Goal: Transaction & Acquisition: Purchase product/service

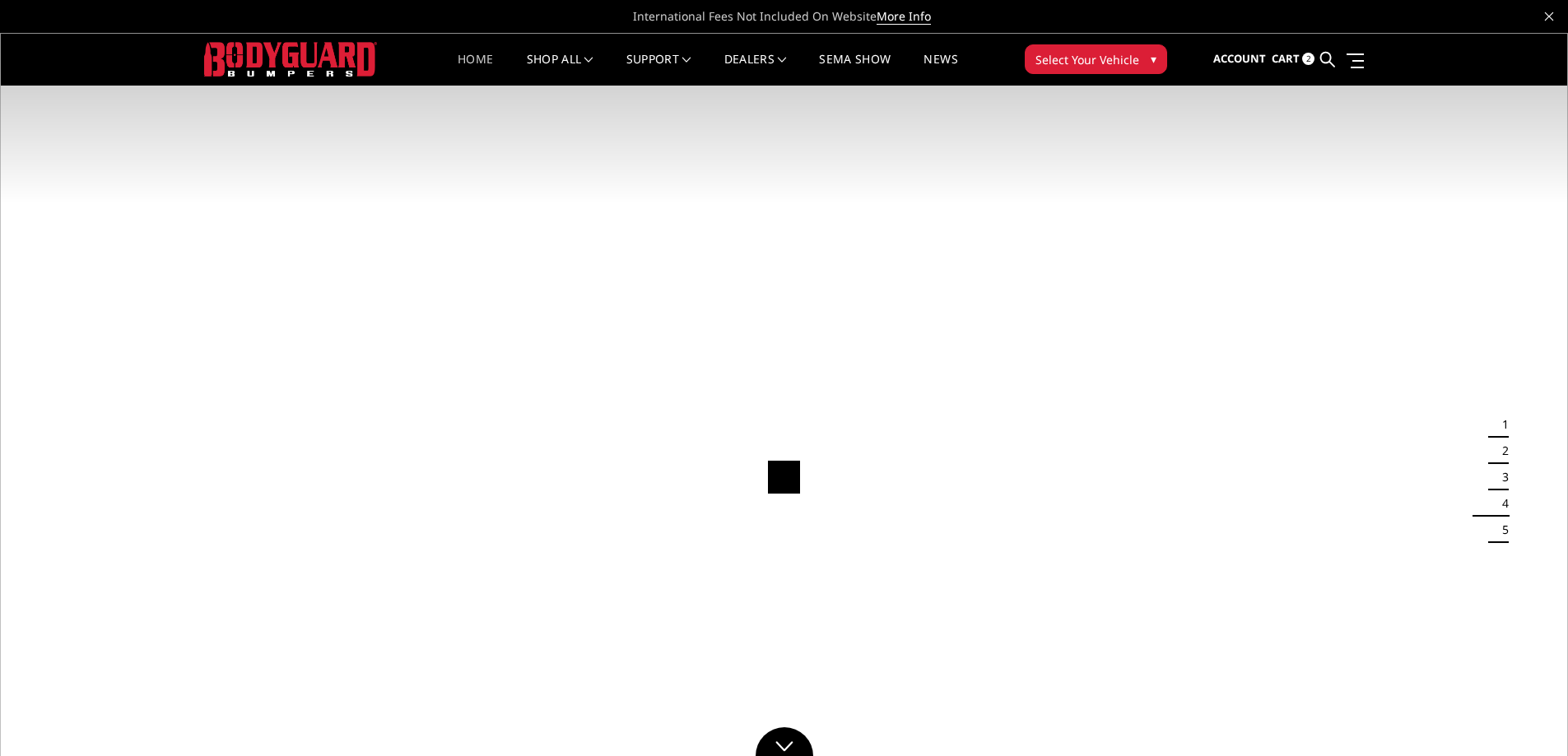
click at [1073, 62] on span "Select Your Vehicle" at bounding box center [1087, 59] width 104 height 18
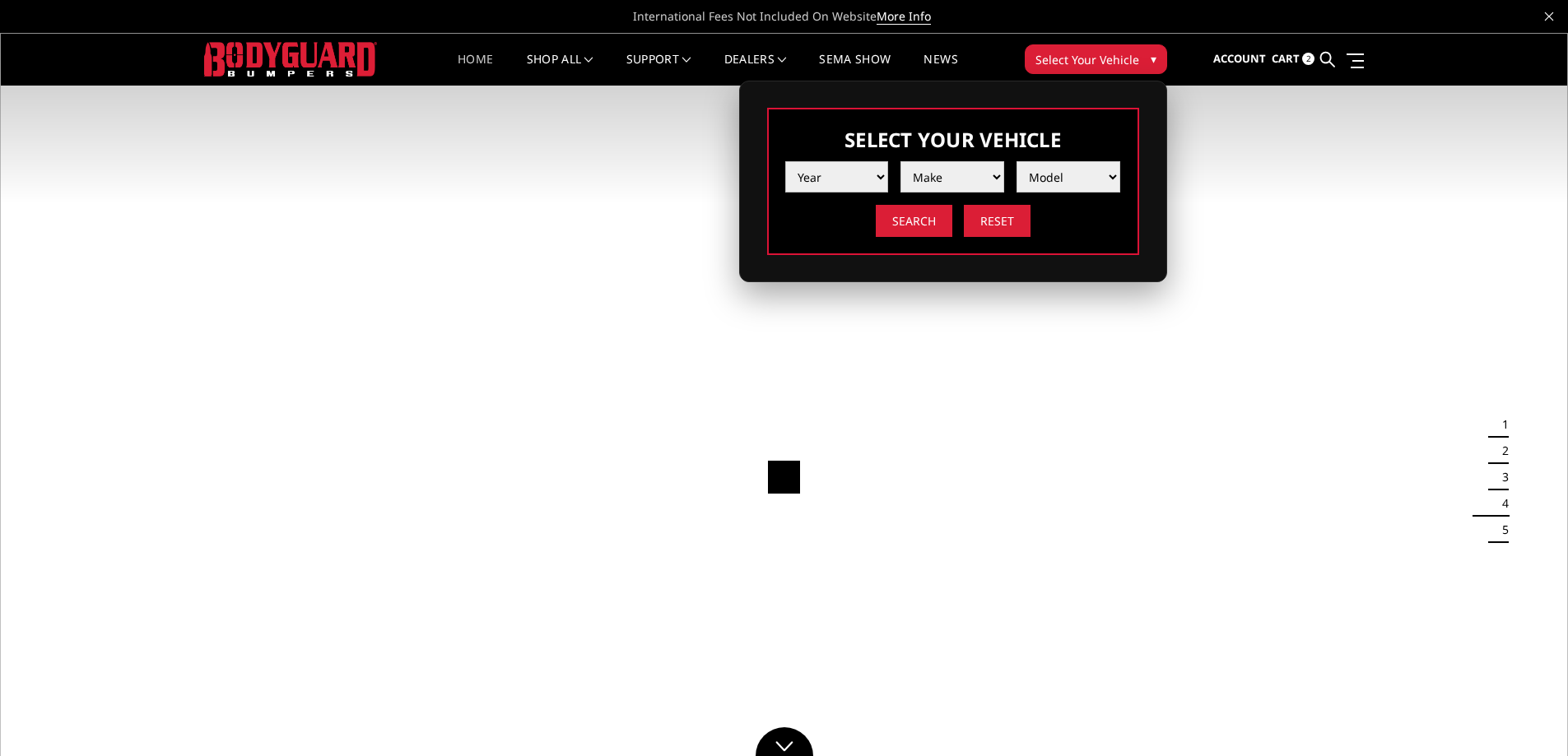
click at [845, 170] on select "Year 2025 2024 2023 2022 2021 2020 2019 2018 2017 2016 2015 2014 2013 2012 2011…" at bounding box center [837, 177] width 104 height 31
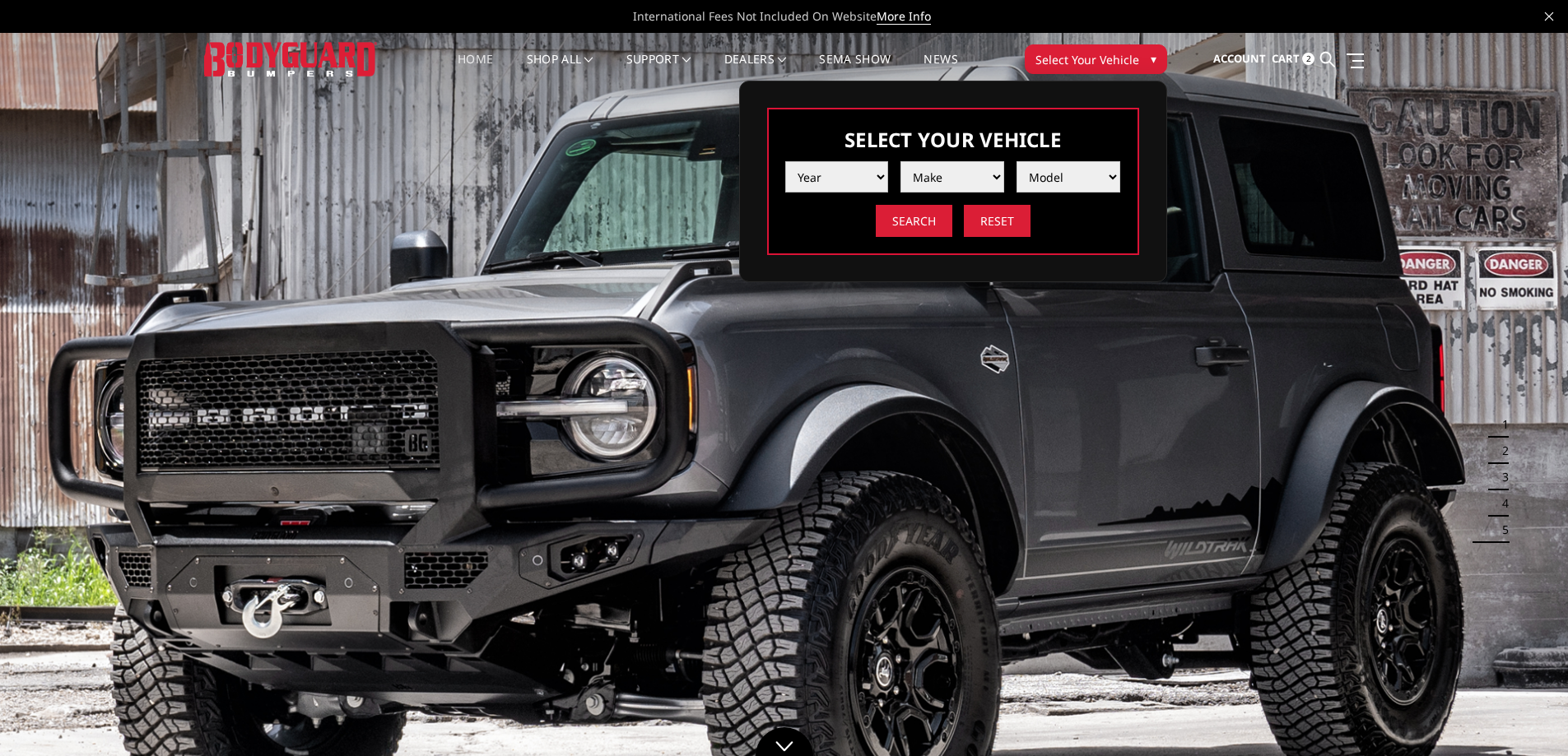
select select "yr_2021"
click at [785, 161] on select "Year 2025 2024 2023 2022 2021 2020 2019 2018 2017 2016 2015 2014 2013 2012 2011…" at bounding box center [837, 177] width 104 height 31
click at [939, 179] on select "Make Chevrolet Ford GMC Ram Toyota" at bounding box center [952, 177] width 104 height 31
select select "mk_chevrolet"
click at [900, 161] on select "Make Chevrolet Ford GMC Ram Toyota" at bounding box center [952, 177] width 104 height 31
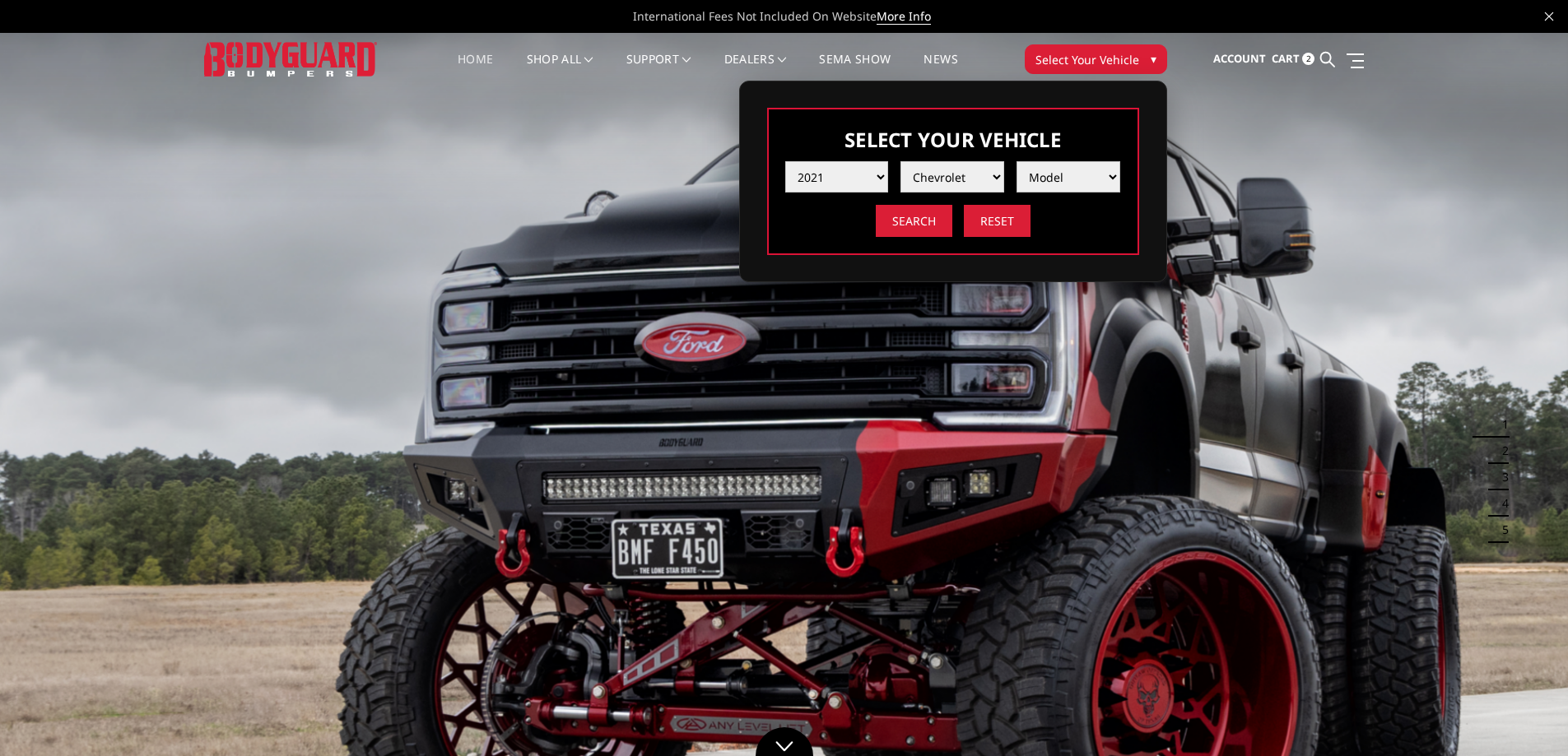
click at [1074, 177] on select "Model Silverado 1500 Silverado 2500 / 3500 Silverado 4500 / 5500 / 6500" at bounding box center [1068, 177] width 104 height 31
select select "md_silverado-1500"
click at [1016, 161] on select "Model Silverado 1500 Silverado 2500 / 3500 Silverado 4500 / 5500 / 6500" at bounding box center [1068, 177] width 104 height 31
click at [937, 215] on input "Search" at bounding box center [913, 221] width 77 height 32
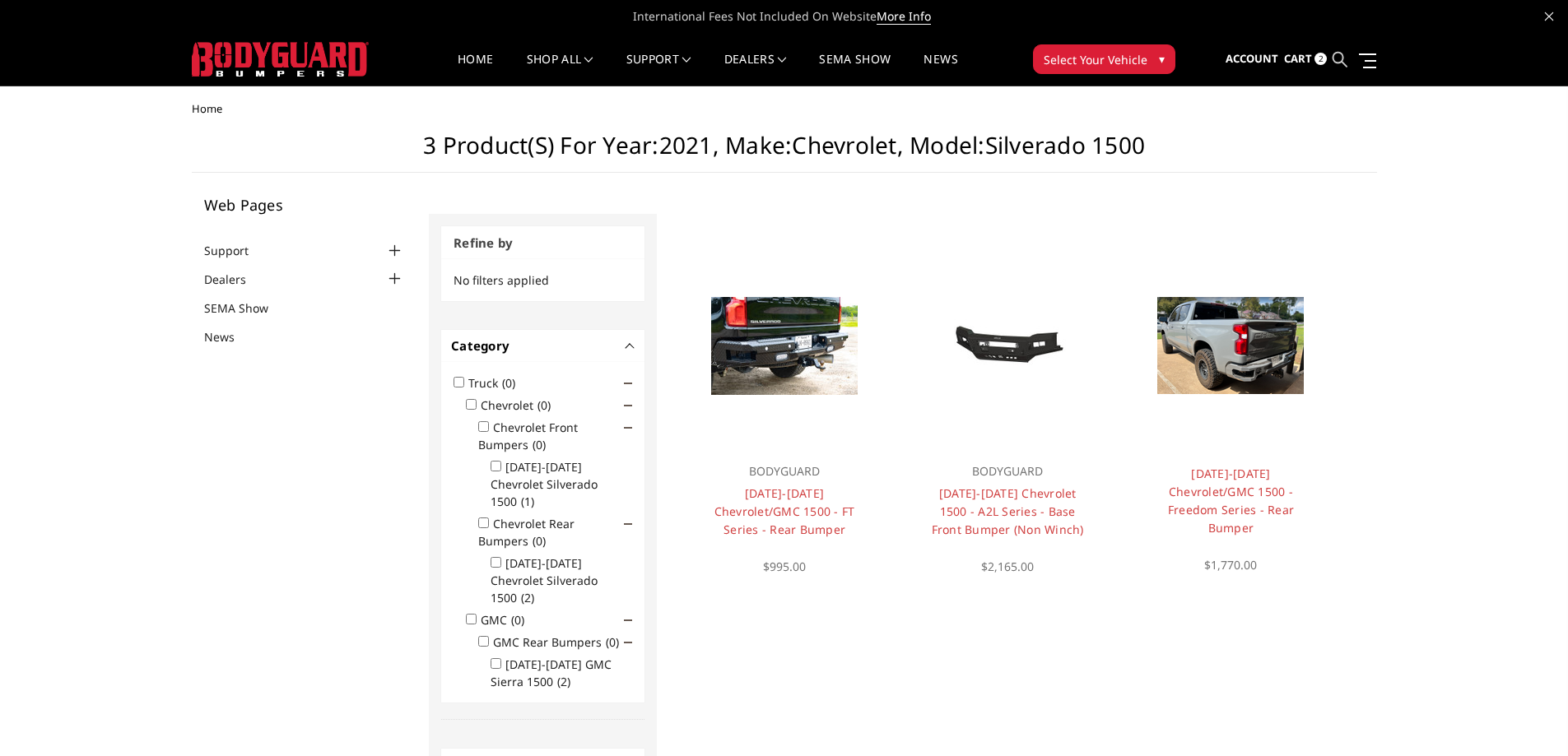
click at [1343, 59] on icon at bounding box center [1340, 59] width 15 height 15
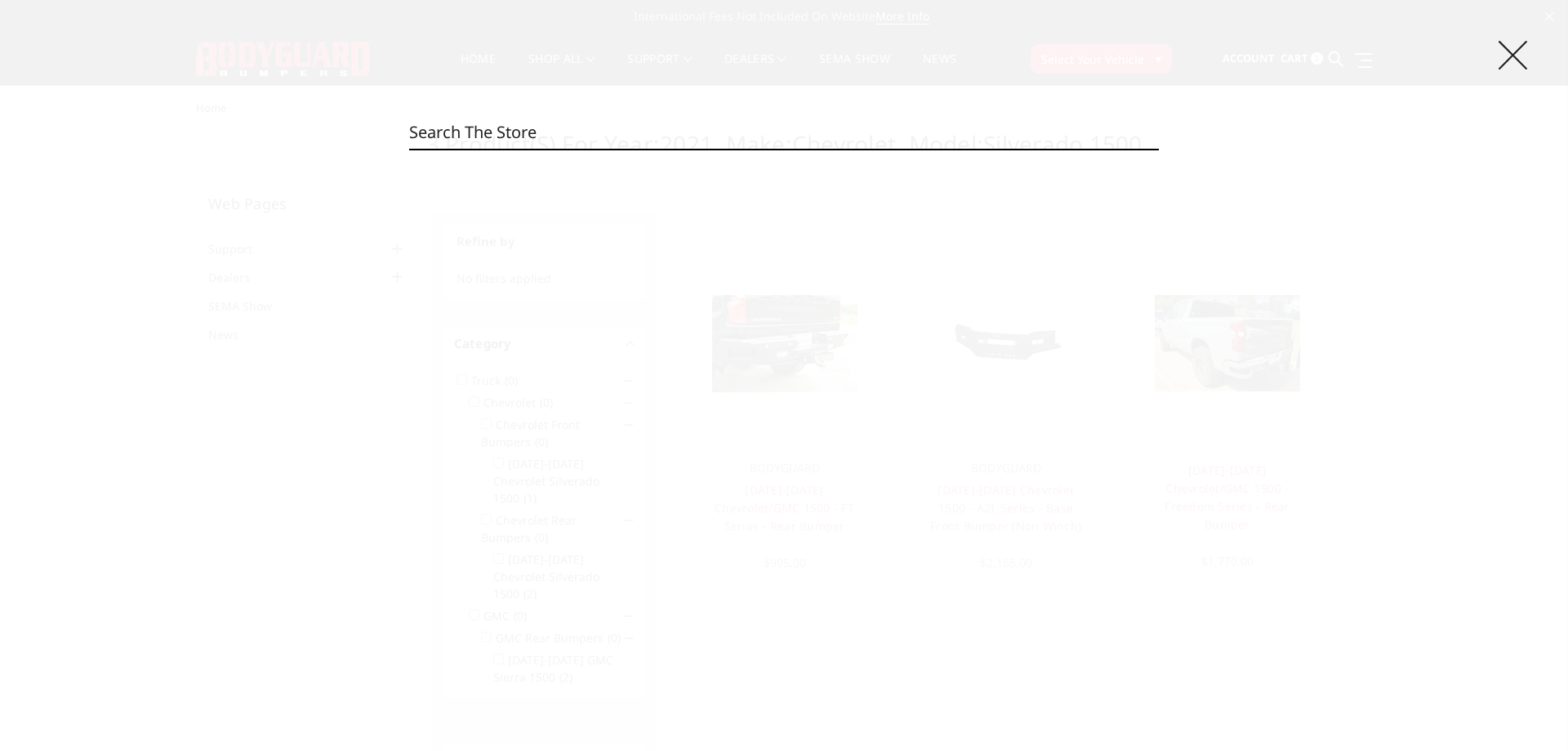
click at [1514, 62] on icon at bounding box center [1512, 55] width 28 height 28
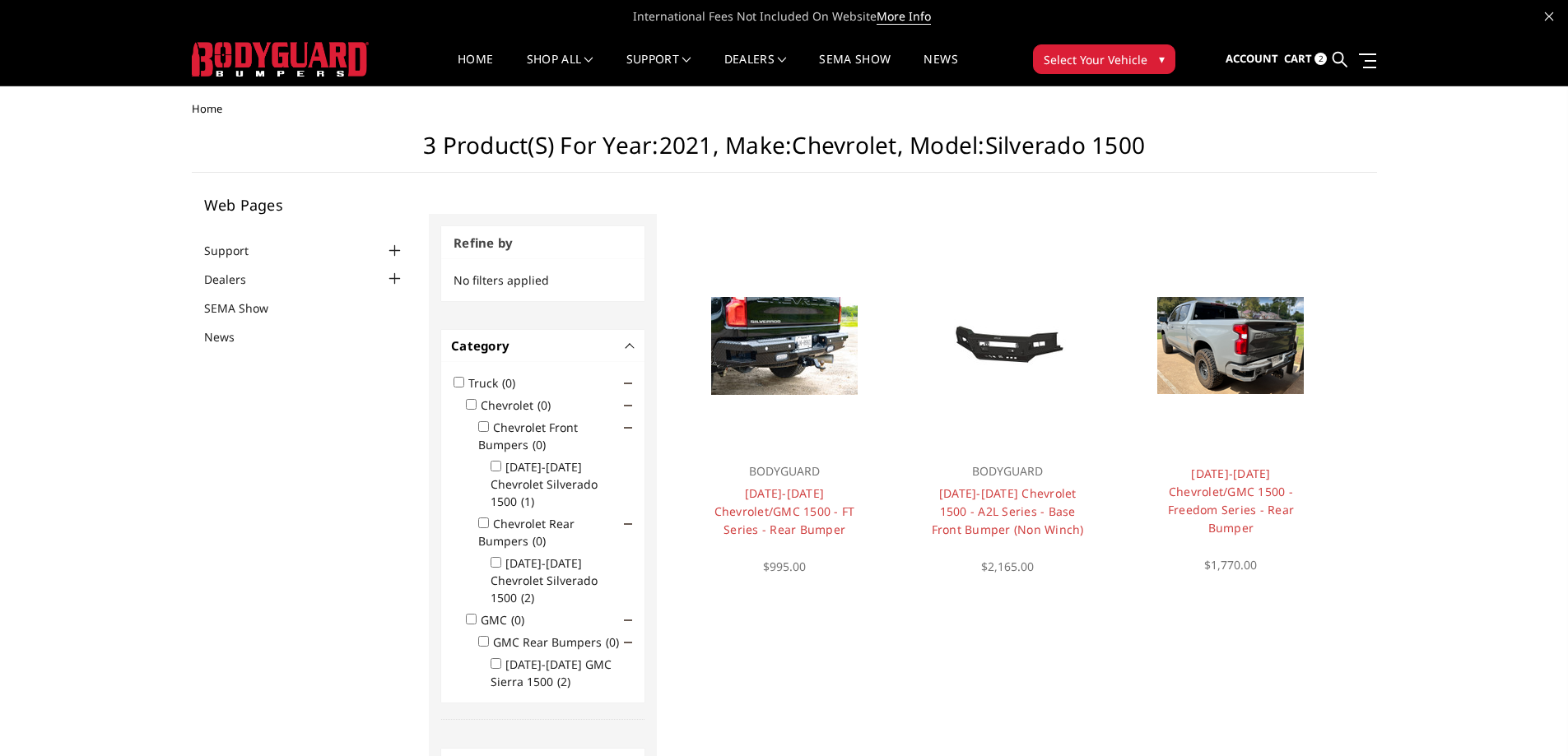
click at [1342, 68] on link at bounding box center [1340, 59] width 15 height 52
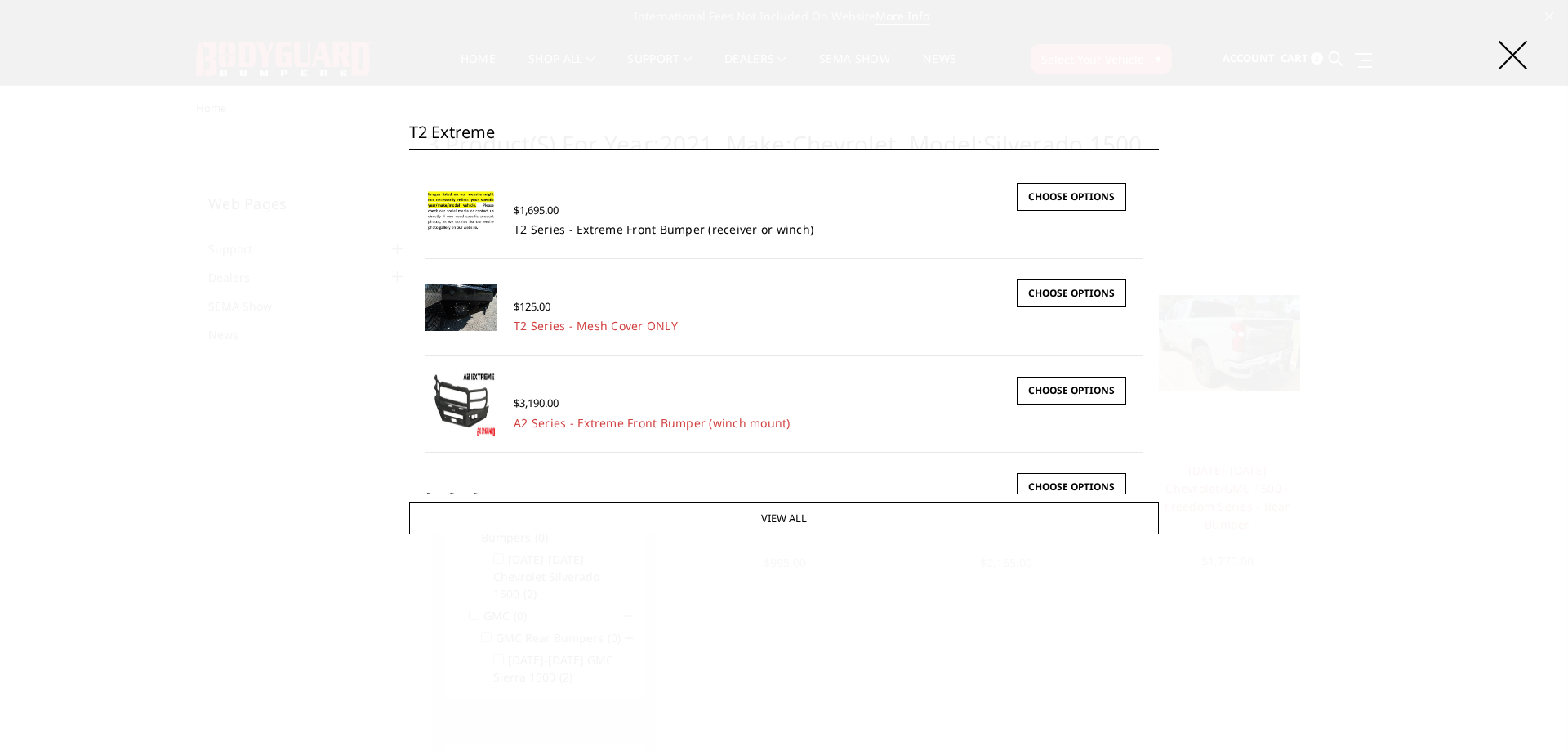
type input "T2 Extreme"
click at [558, 233] on link "T2 Series - Extreme Front Bumper (receiver or winch)" at bounding box center [663, 229] width 300 height 16
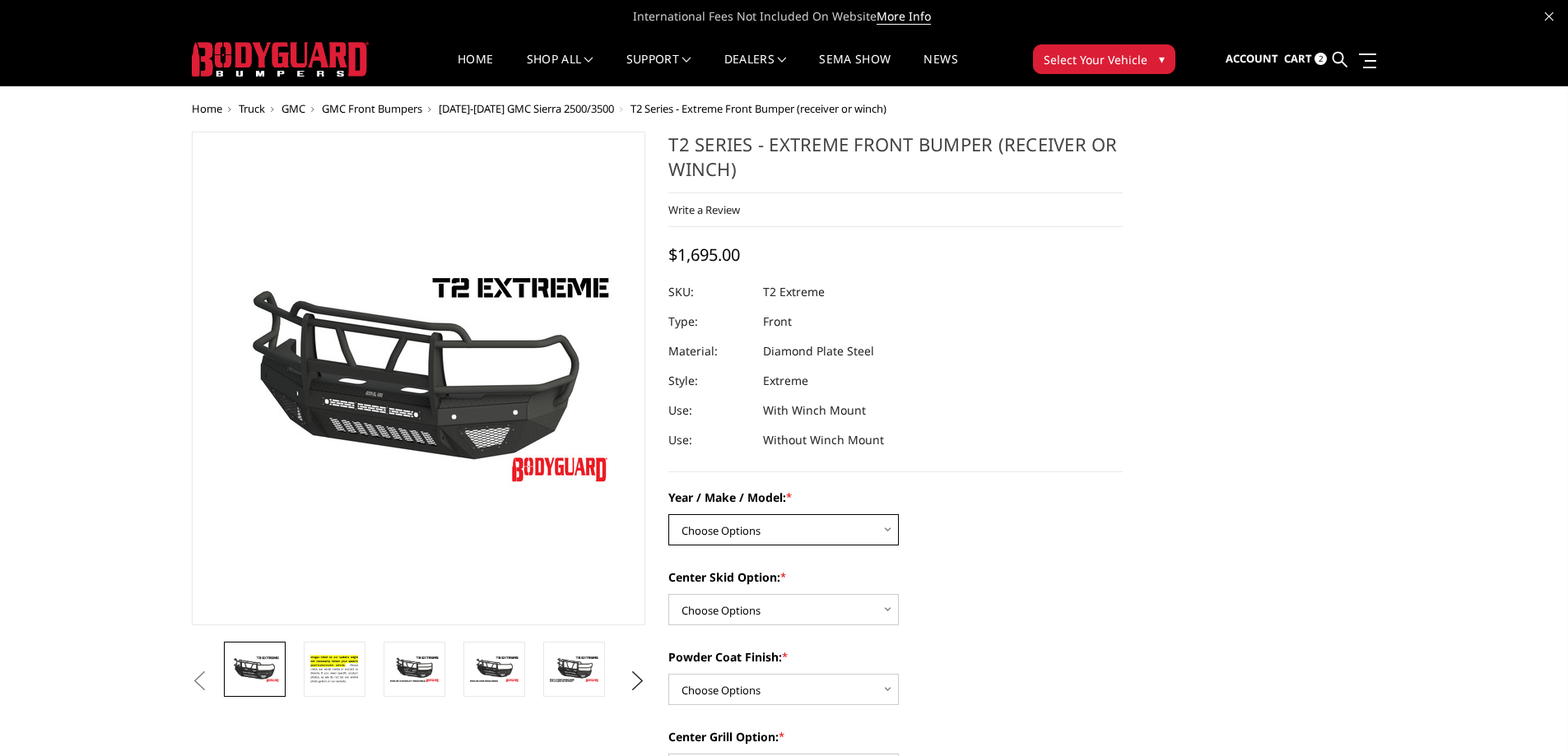
click at [737, 526] on select "Choose Options Chevrolet 19-21 1500 Chevrolet 15-19 2500 / 3500 Chevrolet 20-23…" at bounding box center [783, 530] width 230 height 31
select select "4446"
click at [668, 514] on select "Choose Options Chevrolet 19-21 1500 Chevrolet 15-19 2500 / 3500 Chevrolet 20-23…" at bounding box center [783, 530] width 230 height 31
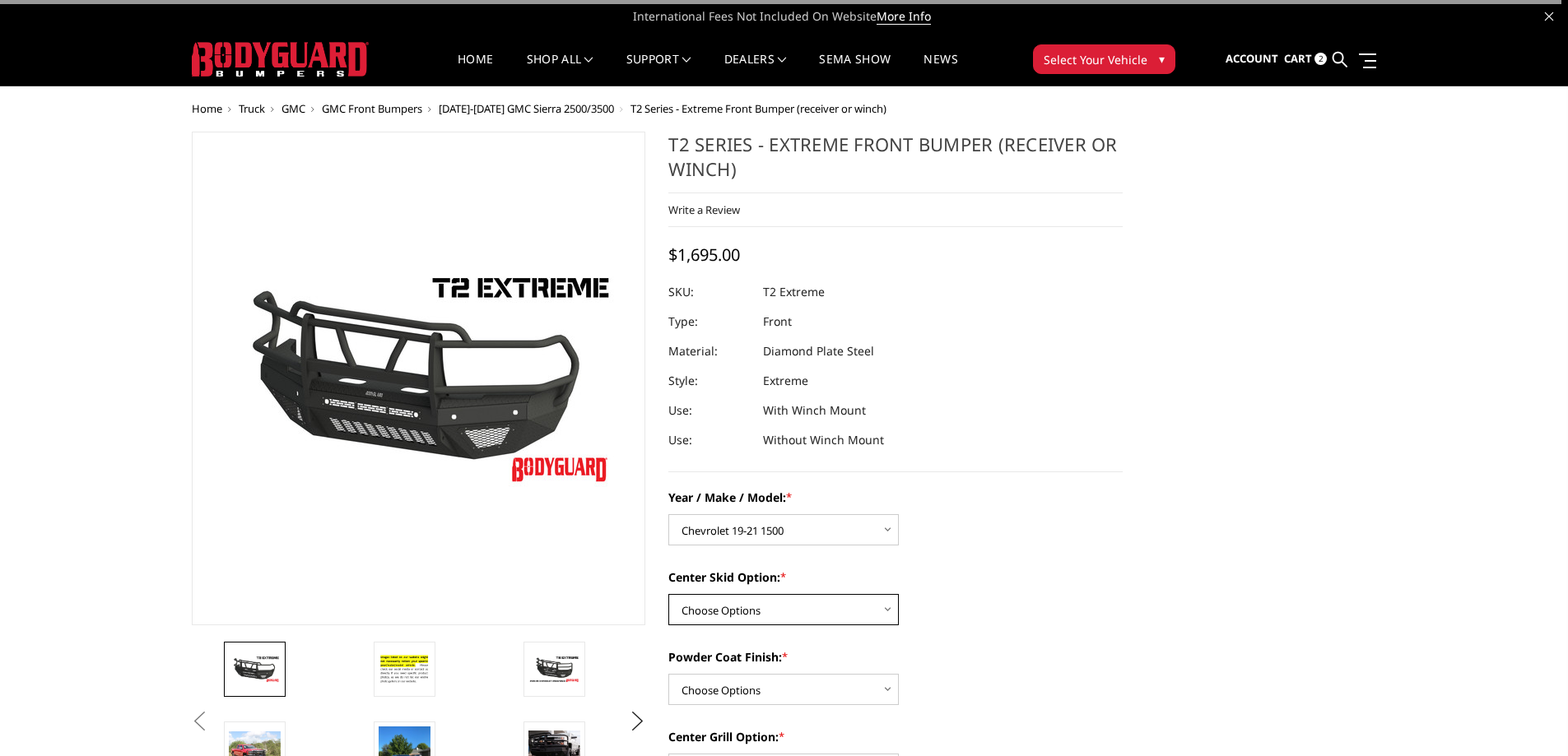
click at [801, 618] on select "Choose Options Standard center skid plate (included) Receiver tube Winch mount …" at bounding box center [783, 610] width 230 height 31
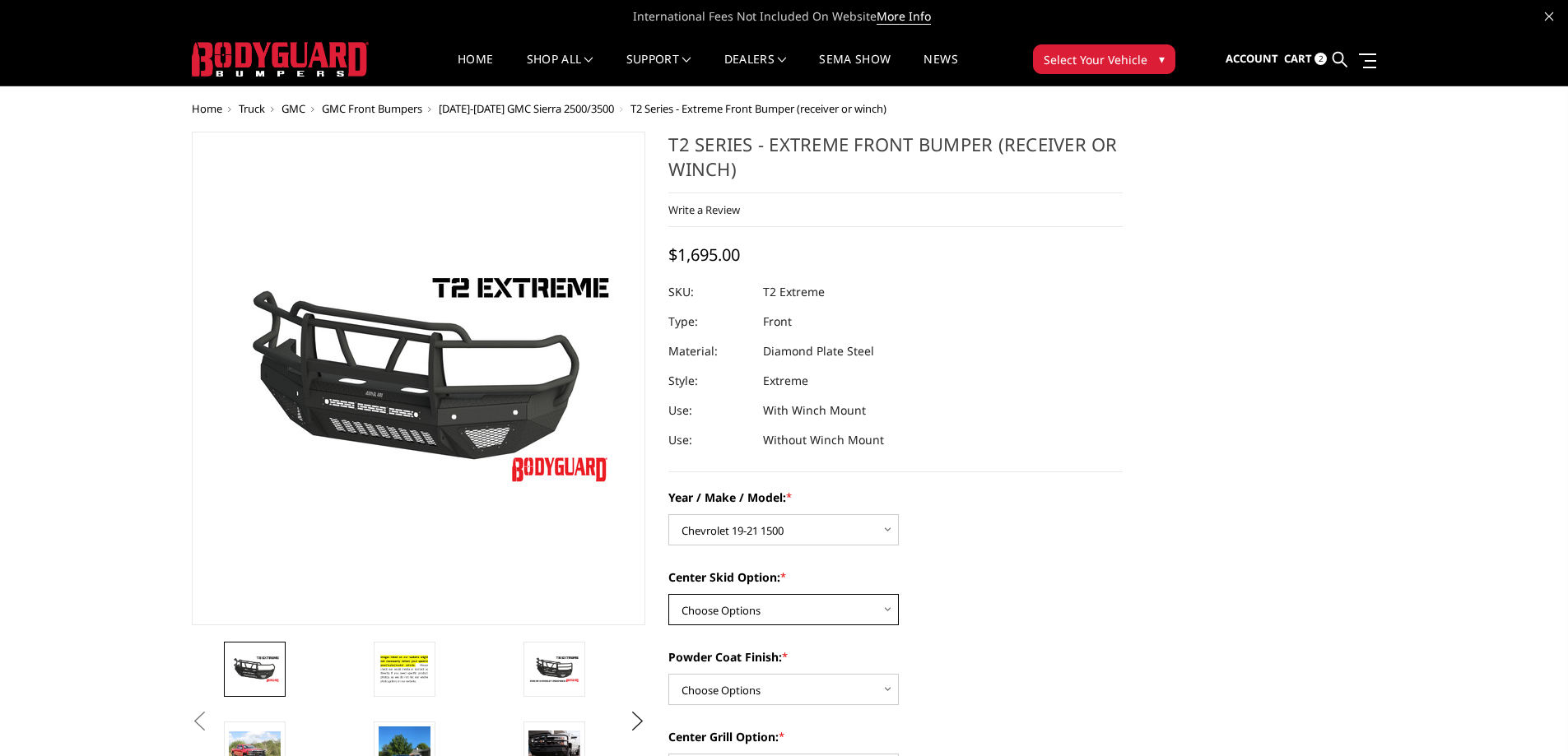
click at [788, 617] on select "Choose Options Standard center skid plate (included) Receiver tube Winch mount …" at bounding box center [783, 610] width 230 height 31
click at [723, 624] on select "Choose Options Standard center skid plate (included) Receiver tube Winch mount …" at bounding box center [783, 610] width 230 height 31
select select "4461"
click at [668, 594] on select "Choose Options Standard center skid plate (included) Receiver tube Winch mount …" at bounding box center [783, 610] width 230 height 31
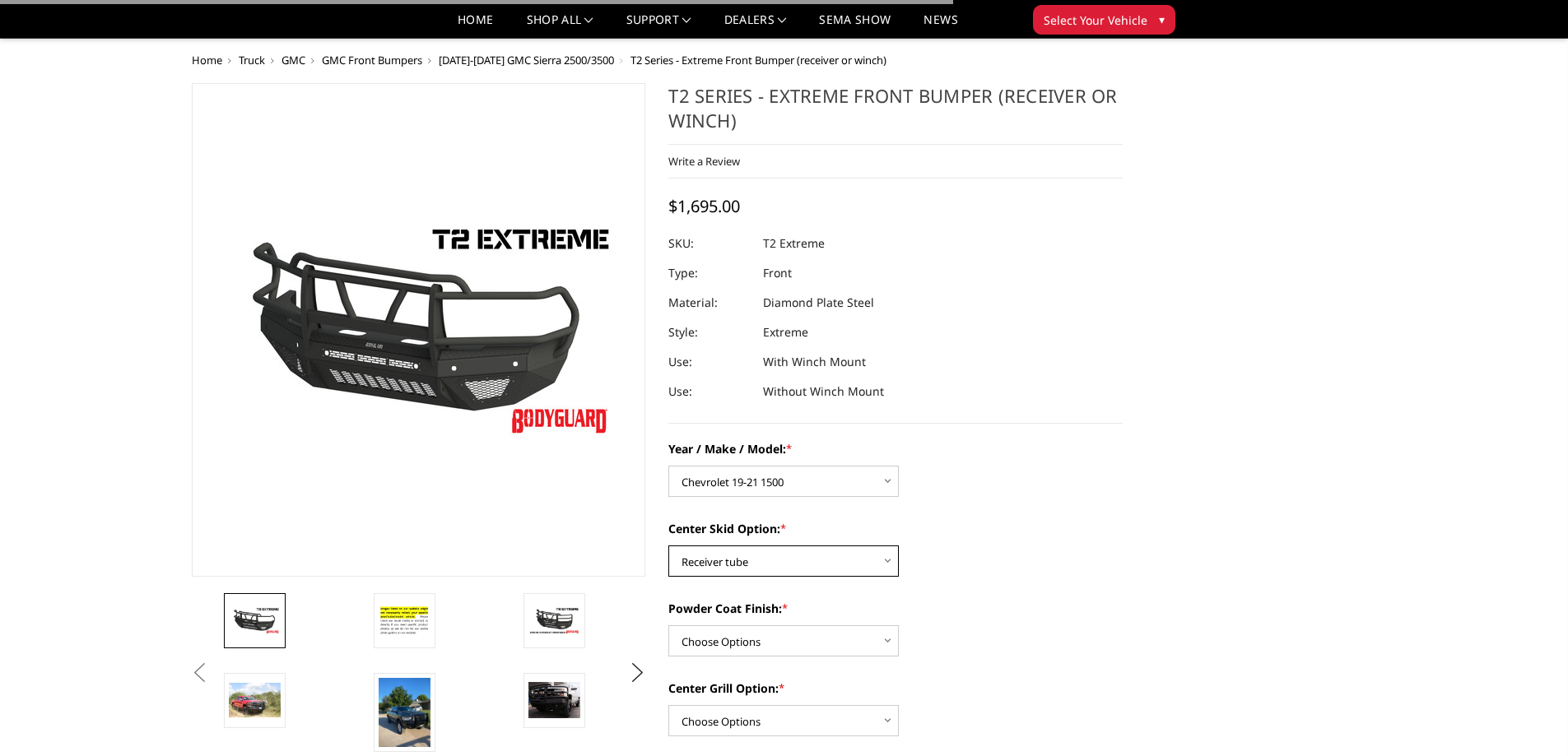
scroll to position [165, 0]
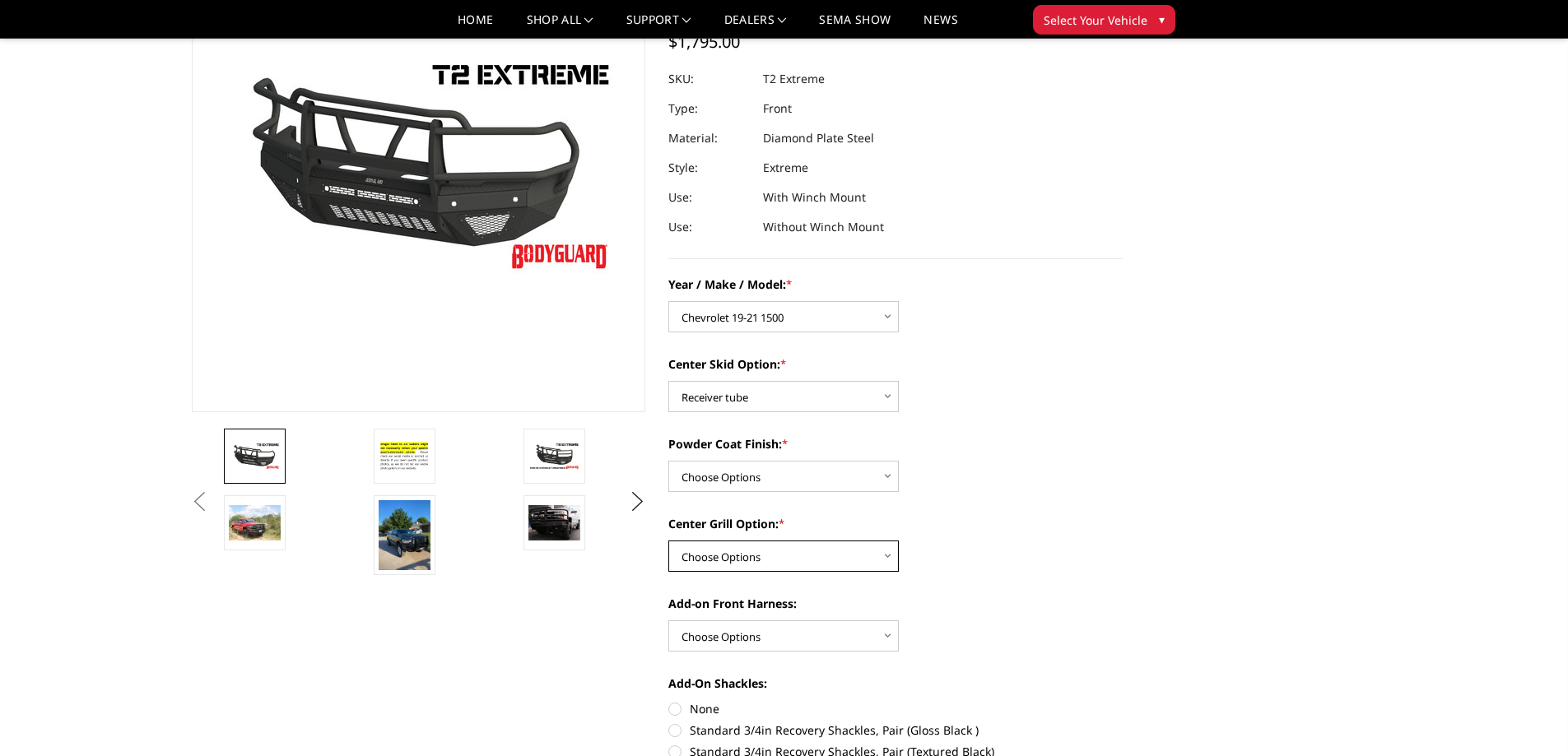
click at [729, 548] on select "Choose Options Add expanded metal in center grill Decline this option" at bounding box center [783, 556] width 230 height 31
click at [668, 541] on select "Choose Options Add expanded metal in center grill Decline this option" at bounding box center [783, 556] width 230 height 31
click at [806, 487] on select "Choose Options Bare metal Gloss Black Powder Coat Texture Black Powder Coat" at bounding box center [783, 476] width 230 height 31
select select "4463"
click at [668, 460] on select "Choose Options Bare metal Gloss Black Powder Coat Texture Black Powder Coat" at bounding box center [783, 476] width 230 height 31
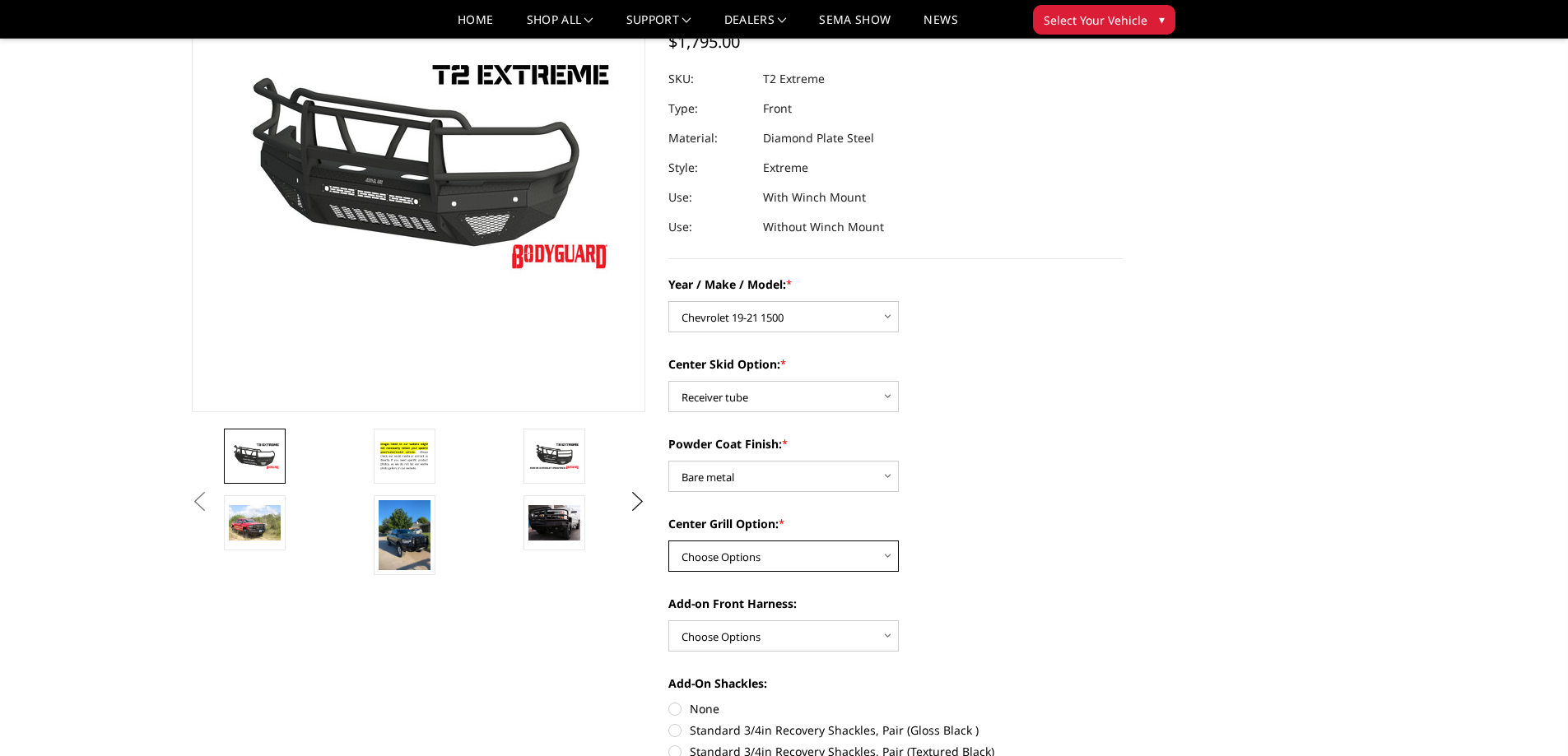
click at [815, 551] on select "Choose Options Add expanded metal in center grill Decline this option" at bounding box center [783, 556] width 230 height 31
select select "4482"
click at [668, 541] on select "Choose Options Add expanded metal in center grill Decline this option" at bounding box center [783, 556] width 230 height 31
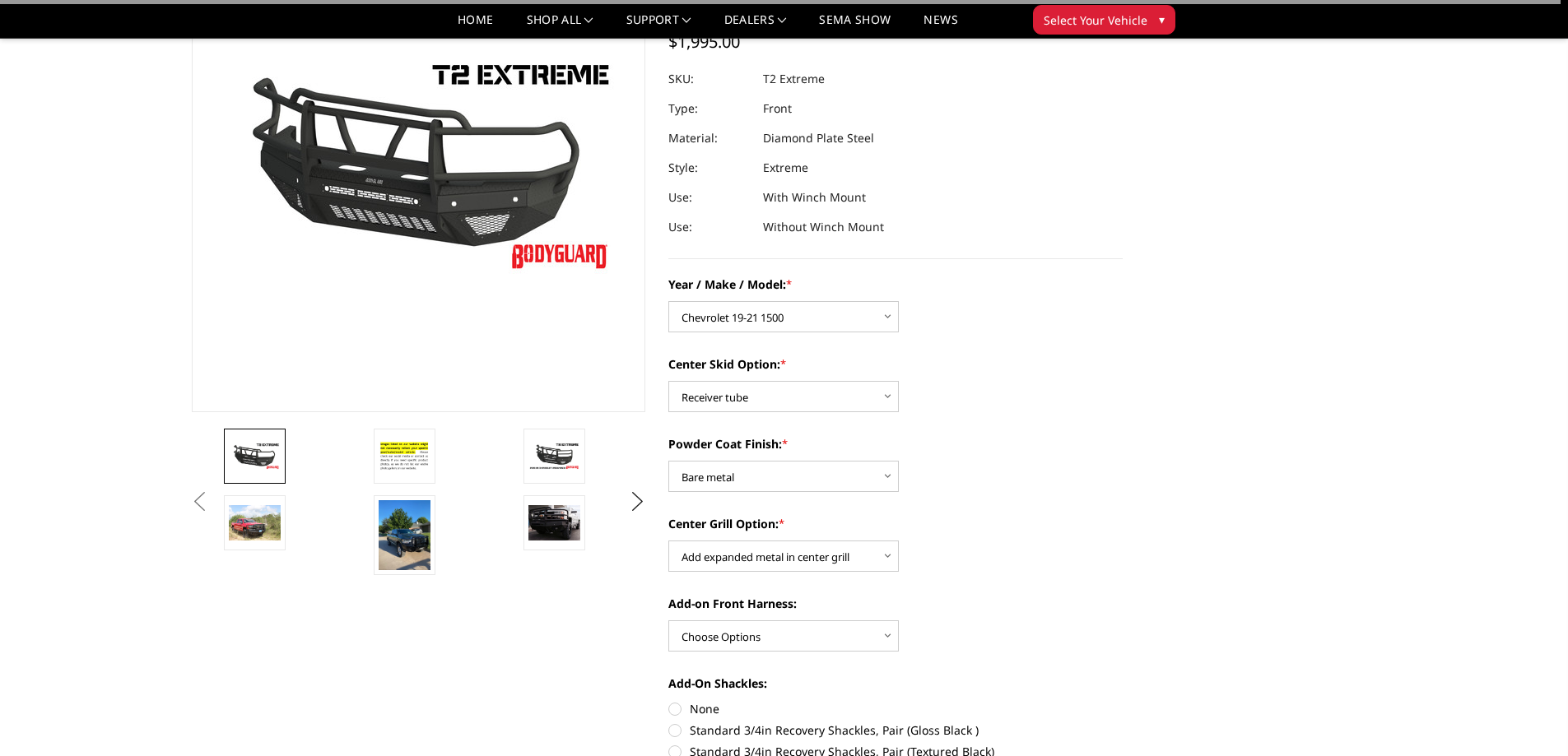
click at [812, 653] on div "Year / Make / Model: * Choose Options Chevrolet 19-21 1500 Chevrolet 15-19 2500…" at bounding box center [895, 707] width 454 height 863
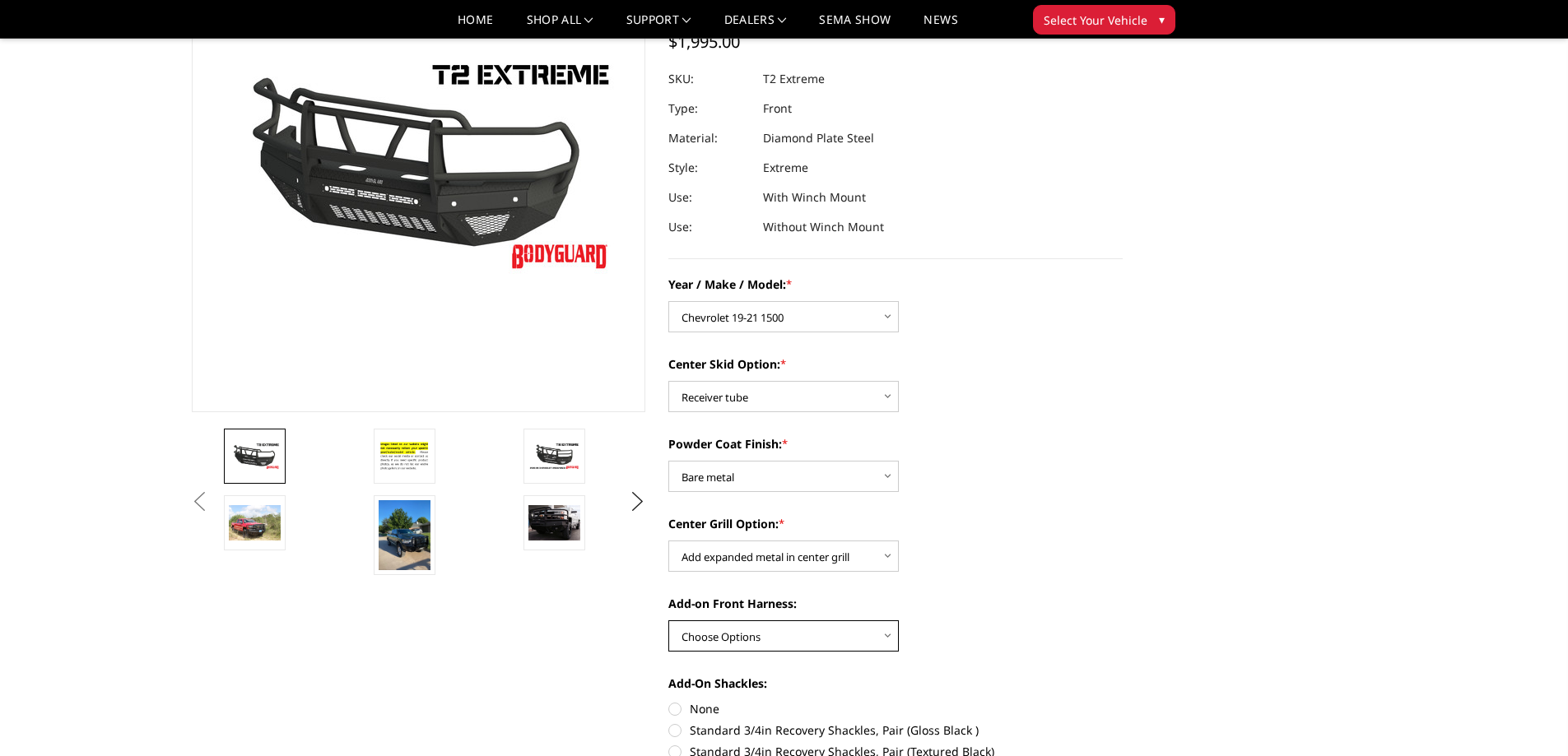
click at [812, 633] on select "Choose Options WITH front camera harness WITHOUT front camera harness" at bounding box center [783, 636] width 230 height 31
click at [834, 638] on select "Choose Options WITH front camera harness WITHOUT front camera harness" at bounding box center [783, 636] width 230 height 31
select select "4468"
click at [668, 620] on select "Choose Options WITH front camera harness WITHOUT front camera harness" at bounding box center [783, 636] width 230 height 31
click at [735, 398] on select "Choose Options Standard center skid plate (included) Receiver tube Winch mount …" at bounding box center [783, 396] width 230 height 31
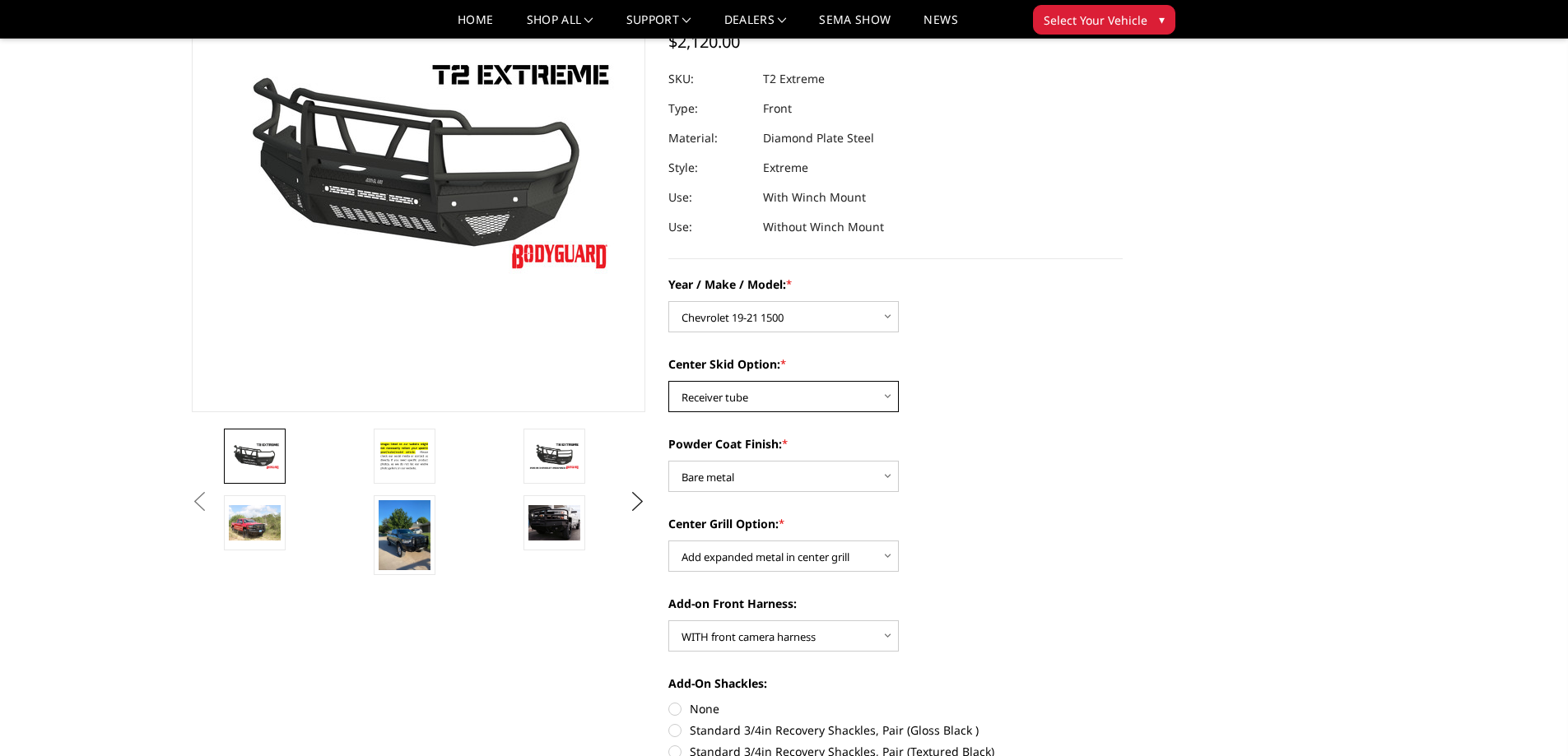
click at [735, 398] on select "Choose Options Standard center skid plate (included) Receiver tube Winch mount …" at bounding box center [783, 396] width 230 height 31
click at [738, 393] on select "Choose Options Standard center skid plate (included) Receiver tube Winch mount …" at bounding box center [783, 396] width 230 height 31
click at [664, 396] on section "T2 Series - Extreme Front Bumper (receiver or winch) Write a Review Write a Rev…" at bounding box center [895, 569] width 477 height 1301
click at [686, 395] on select "Choose Options Standard center skid plate (included) Receiver tube Winch mount …" at bounding box center [783, 396] width 230 height 31
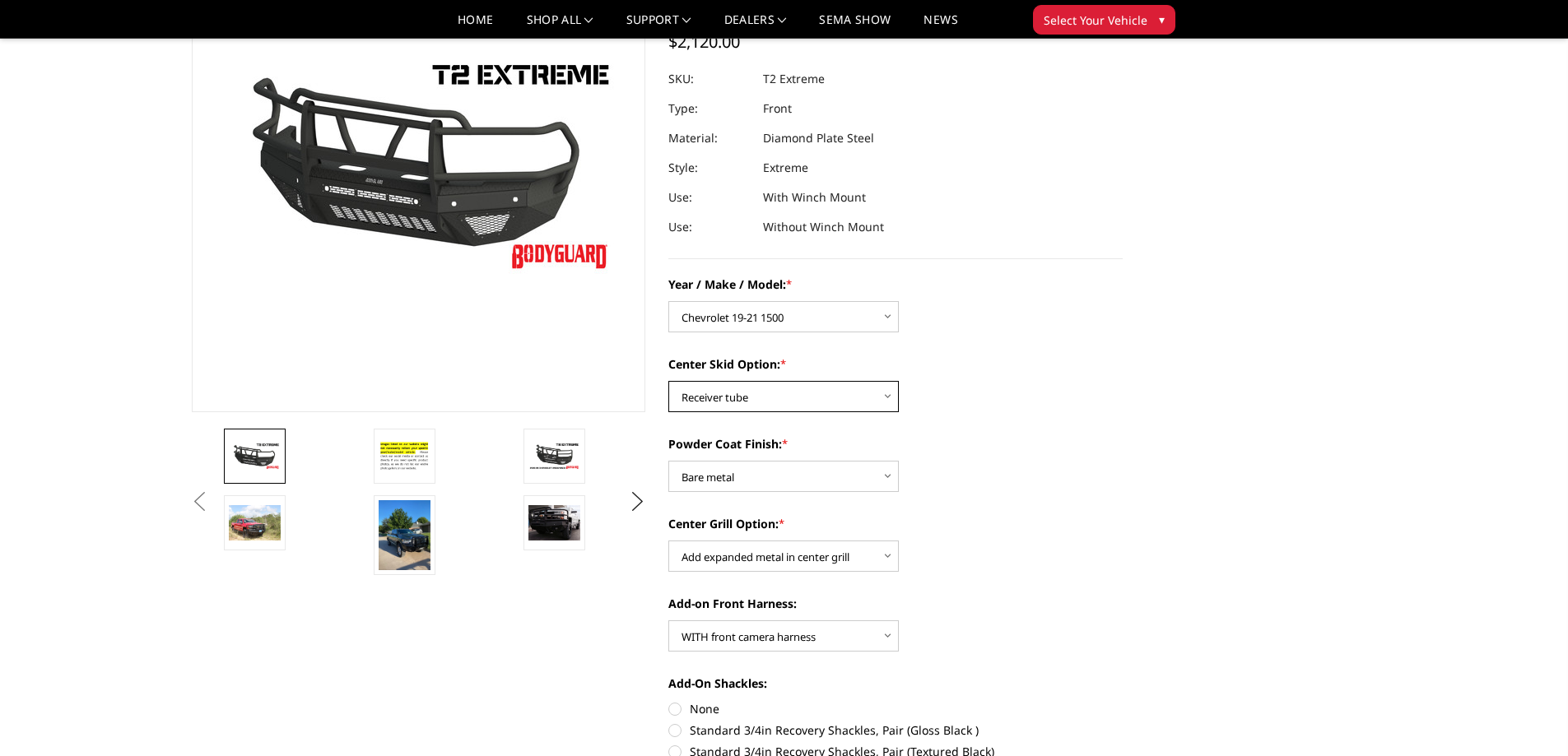
click at [686, 395] on select "Choose Options Standard center skid plate (included) Receiver tube Winch mount …" at bounding box center [783, 396] width 230 height 31
